Goal: Submit feedback/report problem

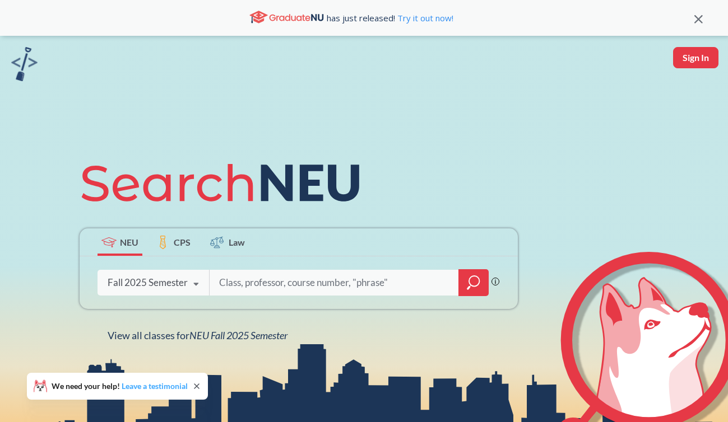
click at [139, 383] on link "Leave a testimonial" at bounding box center [155, 387] width 66 height 10
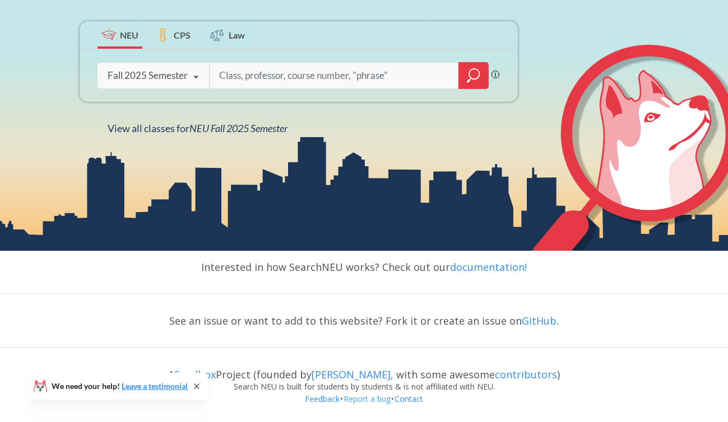
click at [375, 398] on link "Report a bug" at bounding box center [367, 399] width 48 height 11
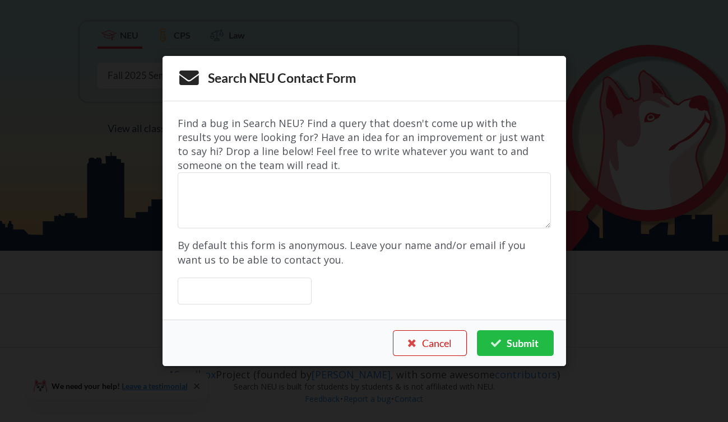
click at [420, 341] on button "Cancel" at bounding box center [430, 344] width 74 height 26
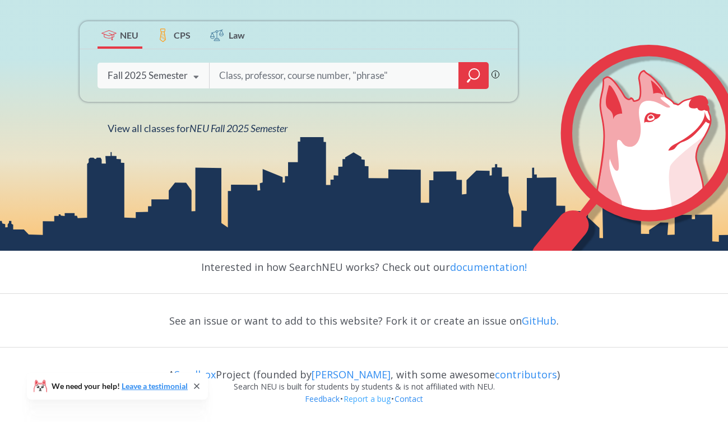
click at [357, 398] on link "Report a bug" at bounding box center [367, 399] width 48 height 11
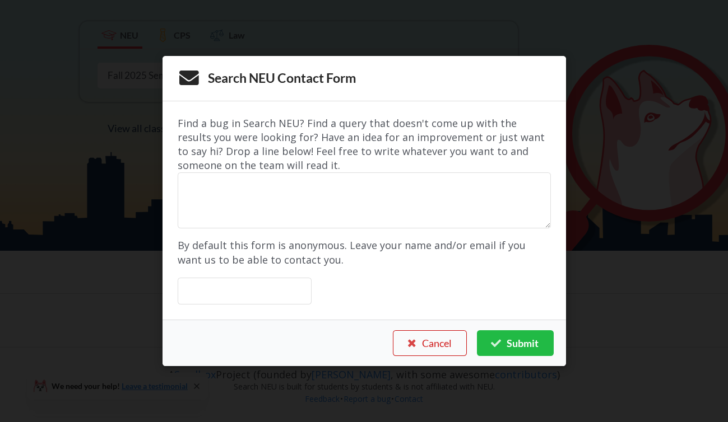
click at [432, 348] on button "Cancel" at bounding box center [430, 344] width 74 height 26
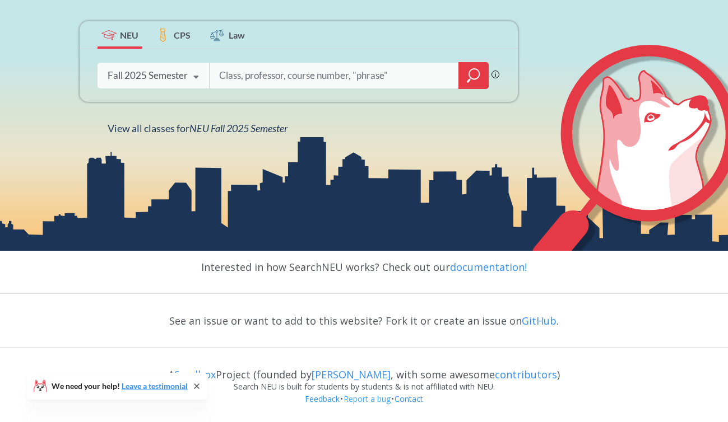
click at [373, 400] on link "Report a bug" at bounding box center [367, 399] width 48 height 11
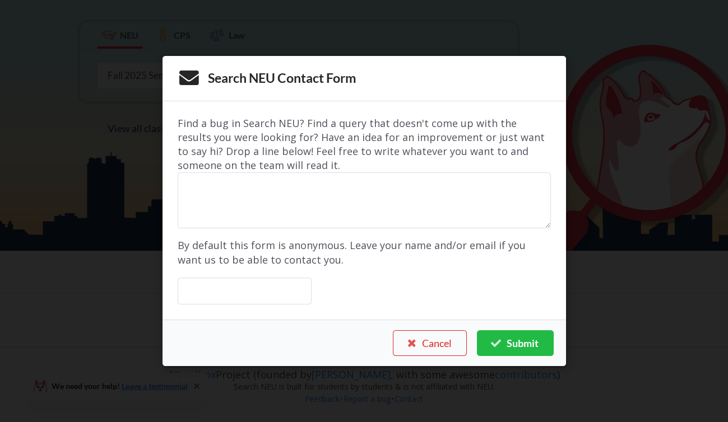
click at [85, 94] on div "Search NEU Contact Form Find a bug in Search NEU? Find a query that doesn't com…" at bounding box center [364, 211] width 728 height 422
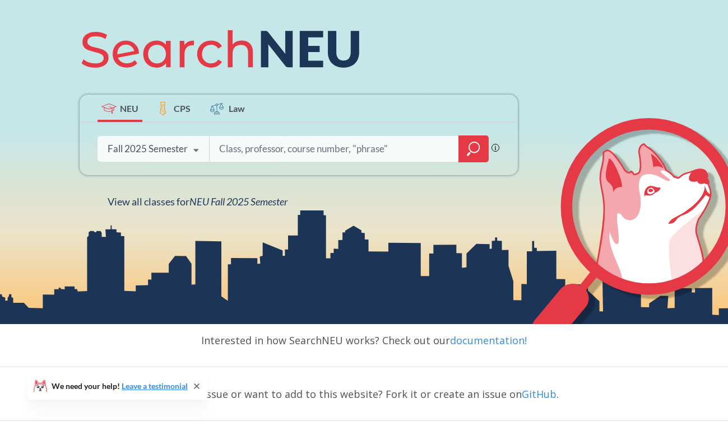
scroll to position [0, 0]
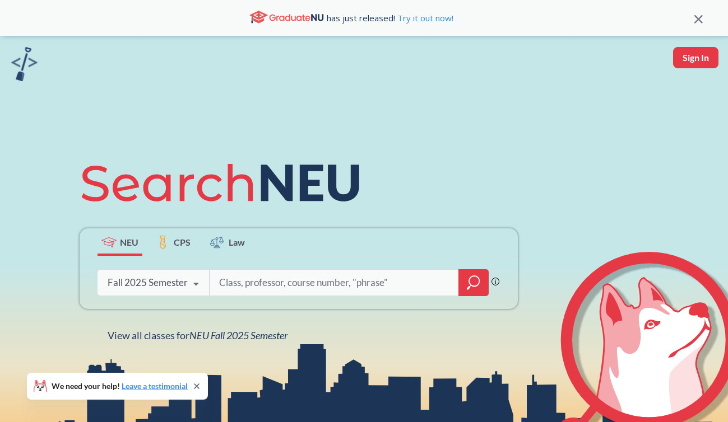
click at [699, 18] on icon at bounding box center [698, 19] width 8 height 8
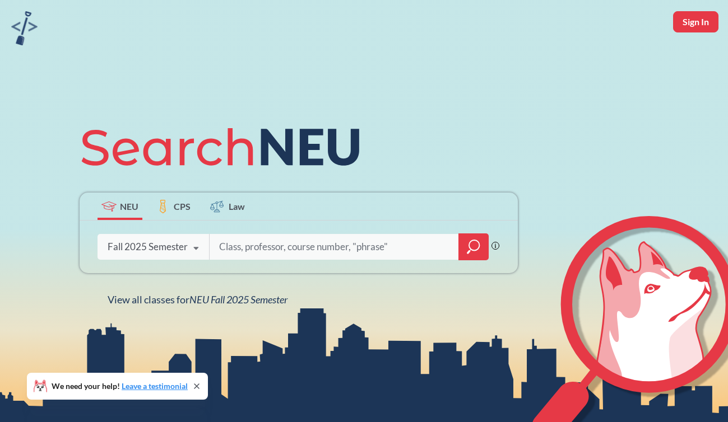
scroll to position [171, 0]
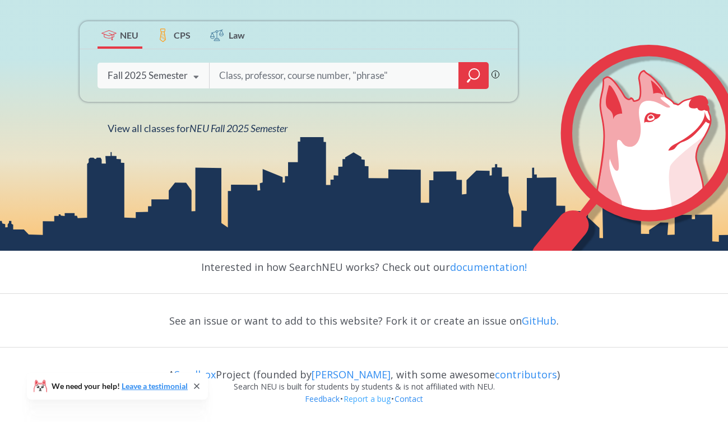
click at [368, 399] on link "Report a bug" at bounding box center [367, 399] width 48 height 11
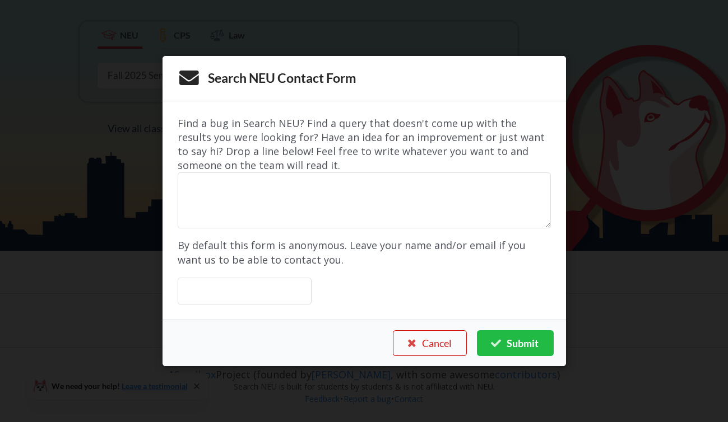
click at [434, 341] on button "Cancel" at bounding box center [430, 344] width 74 height 26
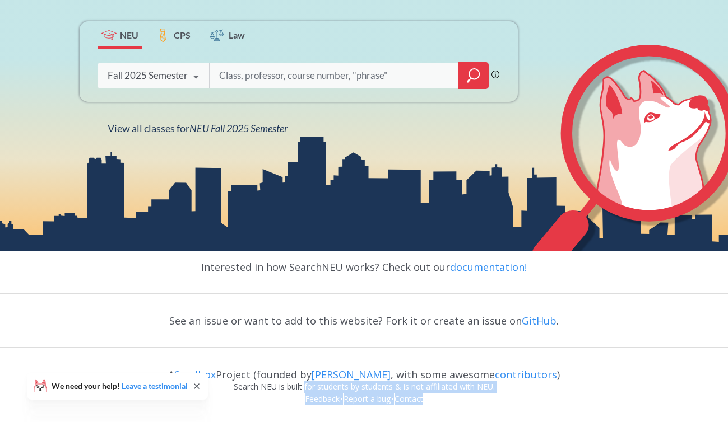
drag, startPoint x: 444, startPoint y: 399, endPoint x: 303, endPoint y: 382, distance: 141.8
click at [303, 382] on div "Interested in how SearchNEU works? Check out our documentation! See an issue or…" at bounding box center [364, 336] width 728 height 171
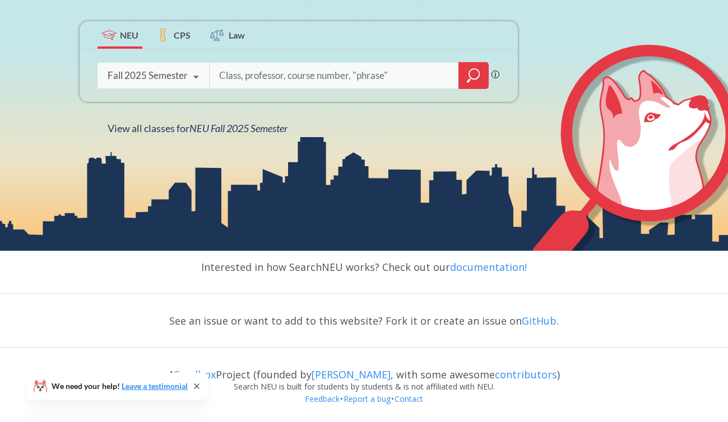
click at [283, 352] on div "Interested in how SearchNEU works? Check out our documentation! See an issue or…" at bounding box center [364, 336] width 728 height 171
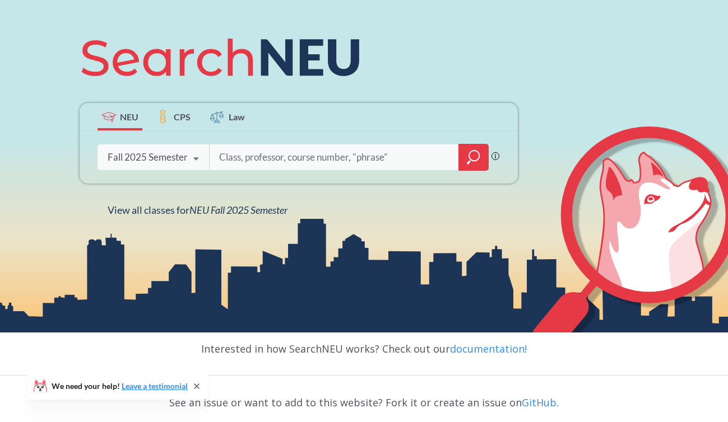
scroll to position [0, 0]
